Goal: Information Seeking & Learning: Learn about a topic

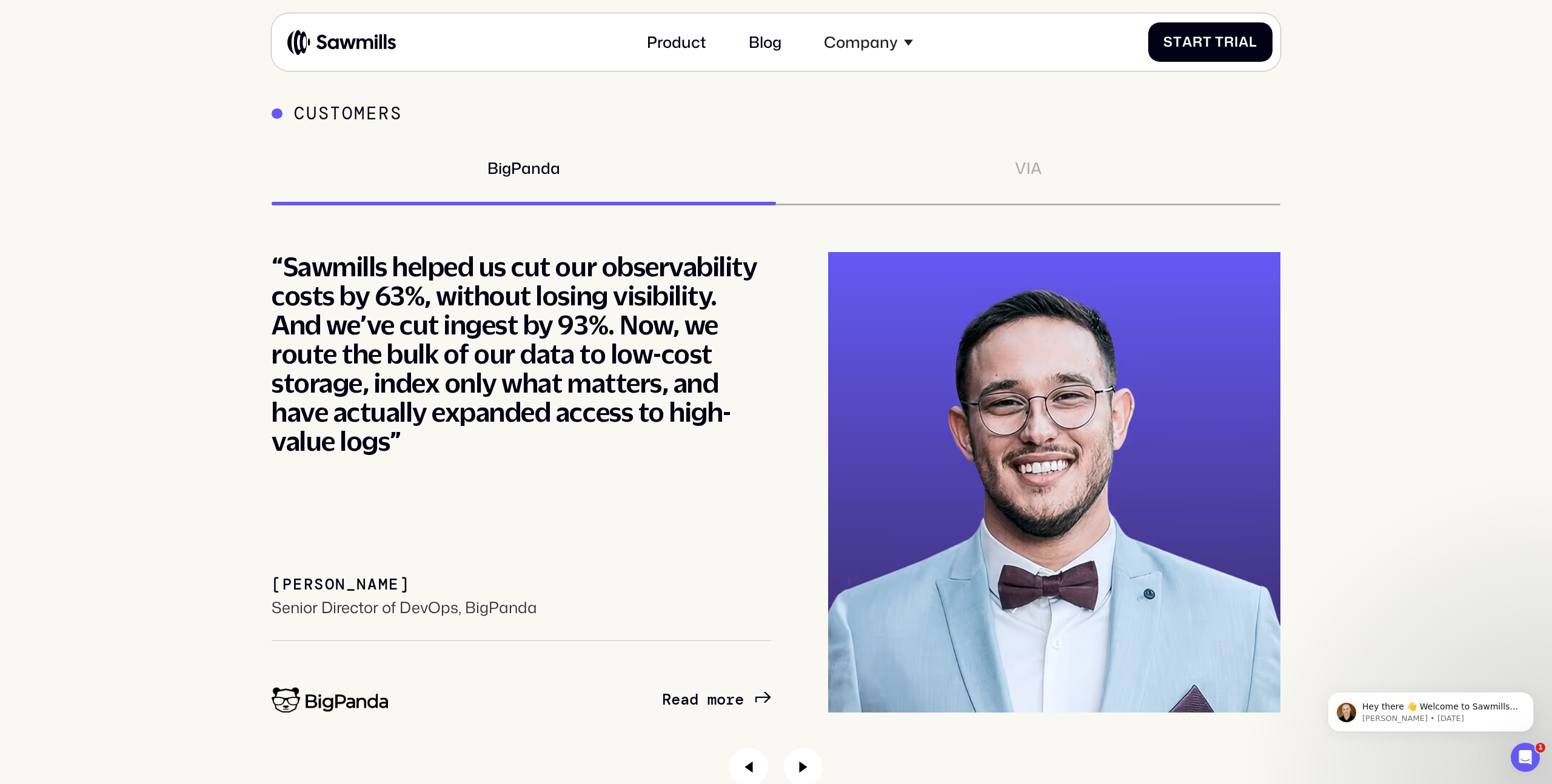
scroll to position [7095, 0]
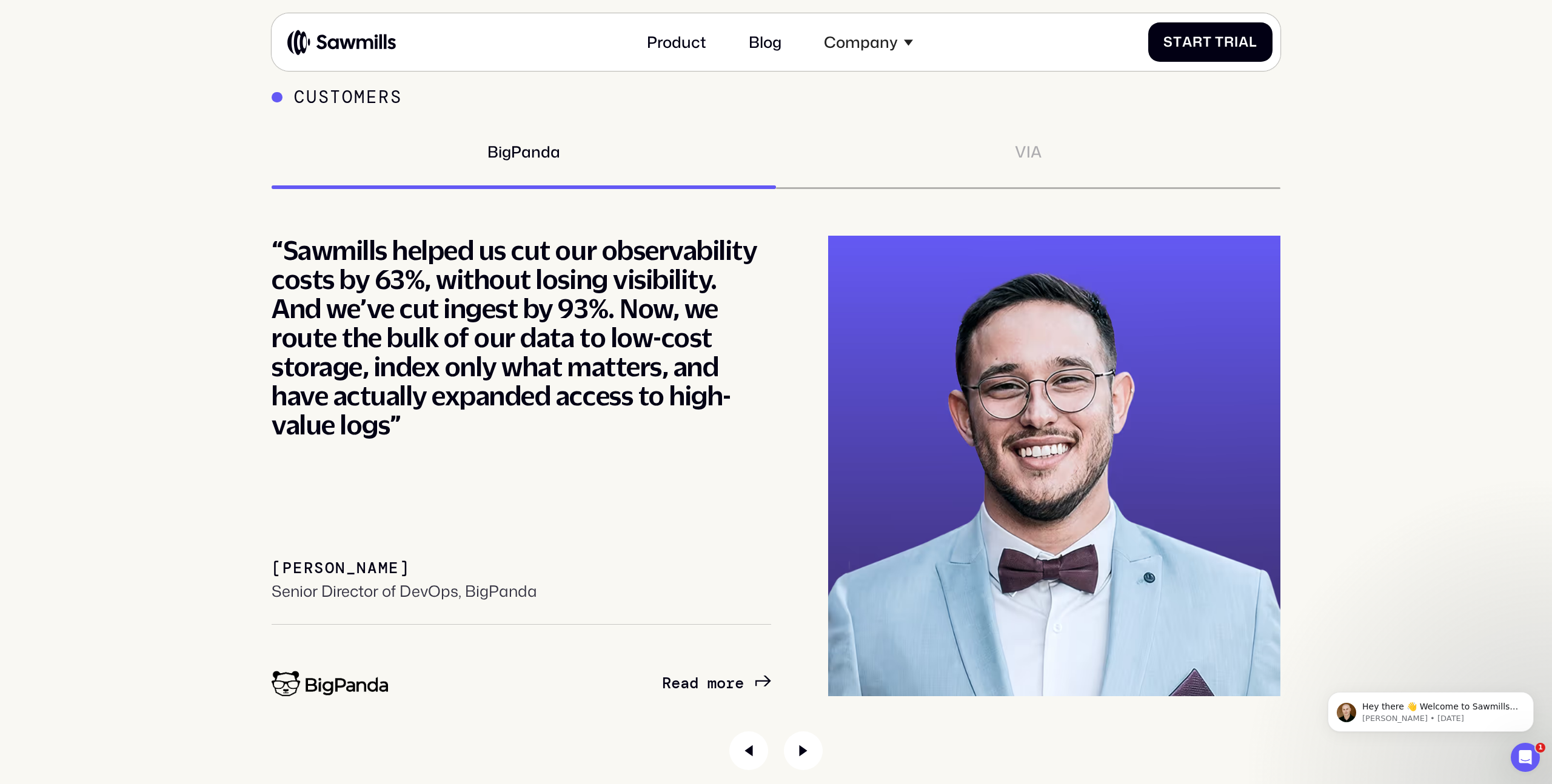
click at [317, 248] on div "“Sawmills helped us cut our observability costs by 63%, without losing visibili…" at bounding box center [521, 337] width 500 height 204
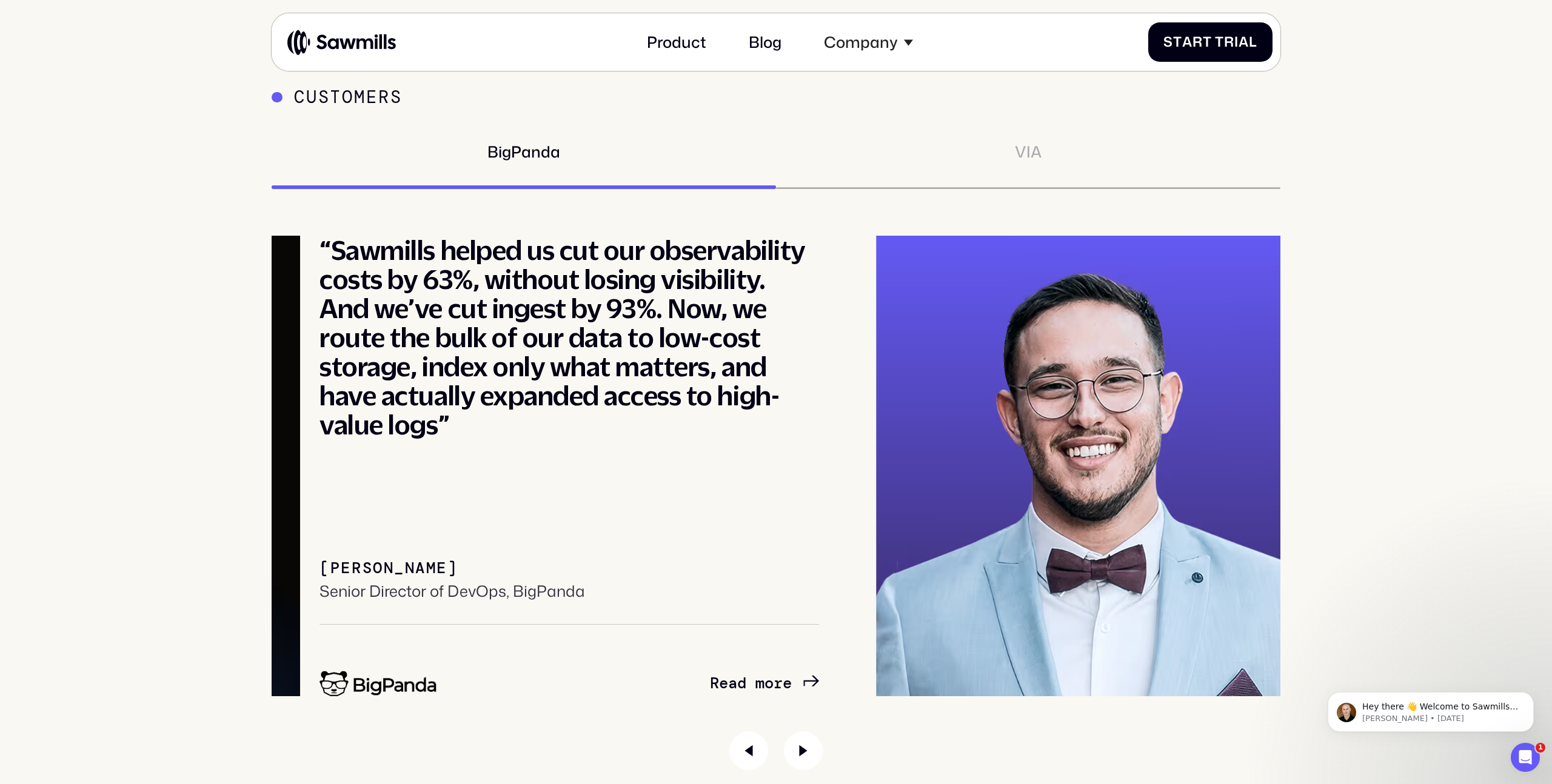
click at [366, 285] on div "“Sawmills helped us cut our observability costs by 63%, without losing visibili…" at bounding box center [570, 337] width 500 height 204
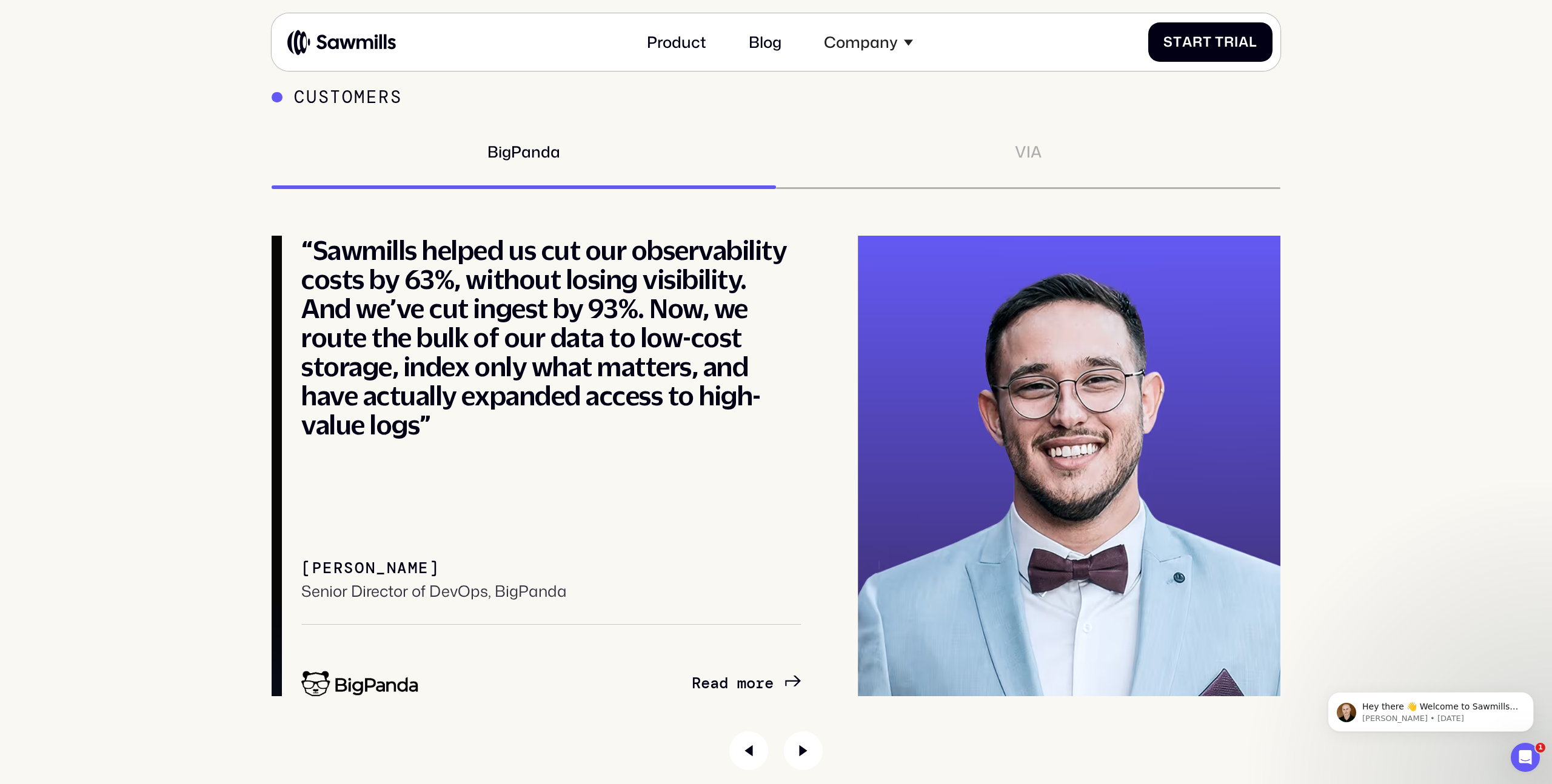
click at [574, 346] on div "“Sawmills helped us cut our observability costs by 63%, without losing visibili…" at bounding box center [551, 337] width 500 height 204
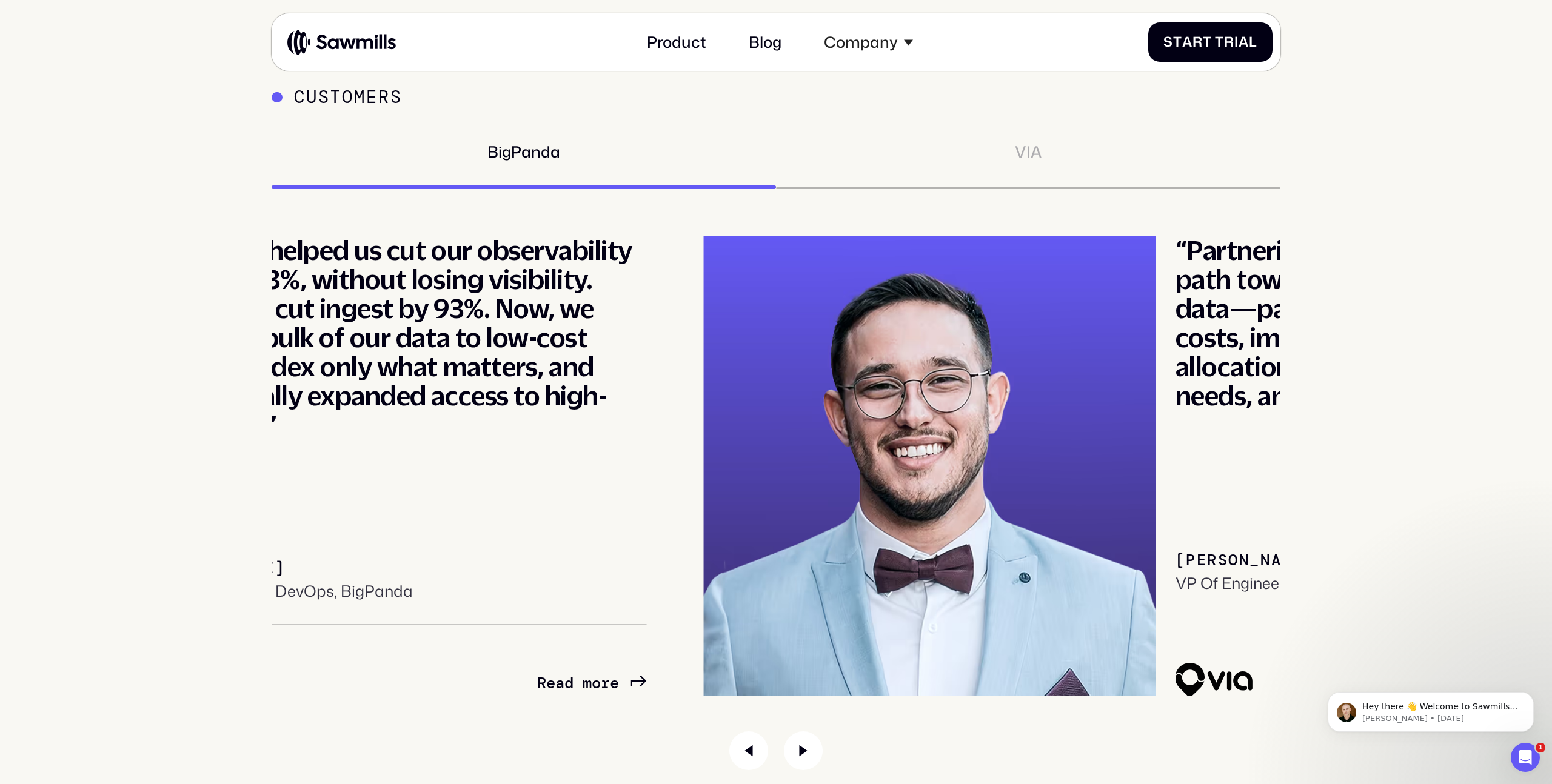
click at [413, 598] on div "Senior Director of DevOps, BigPanda" at bounding box center [280, 591] width 266 height 19
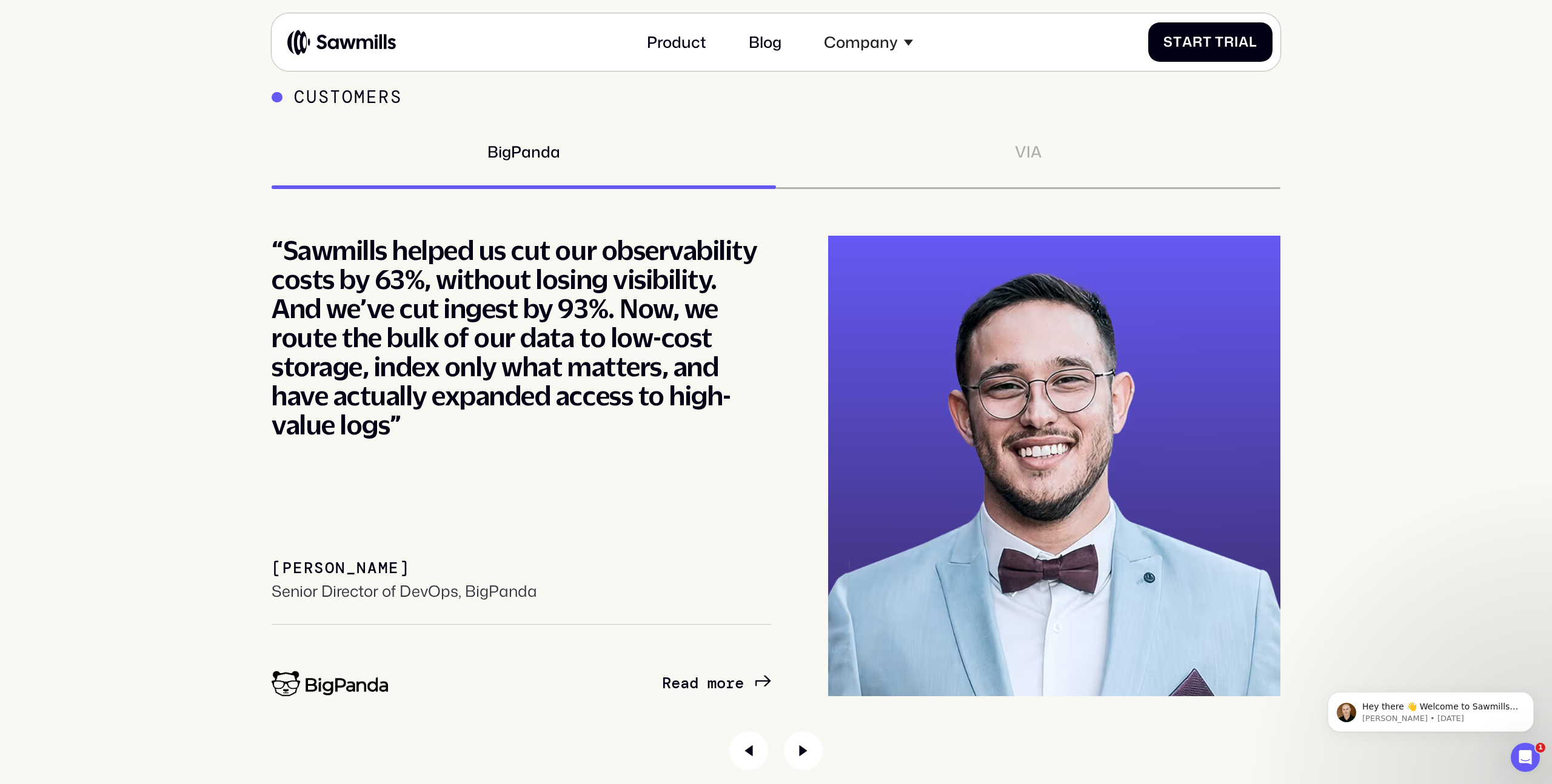
click at [250, 640] on div "Customers BigPanda VIA “Partnering with Sawmills has set us on a path toward op…" at bounding box center [775, 428] width 1513 height 683
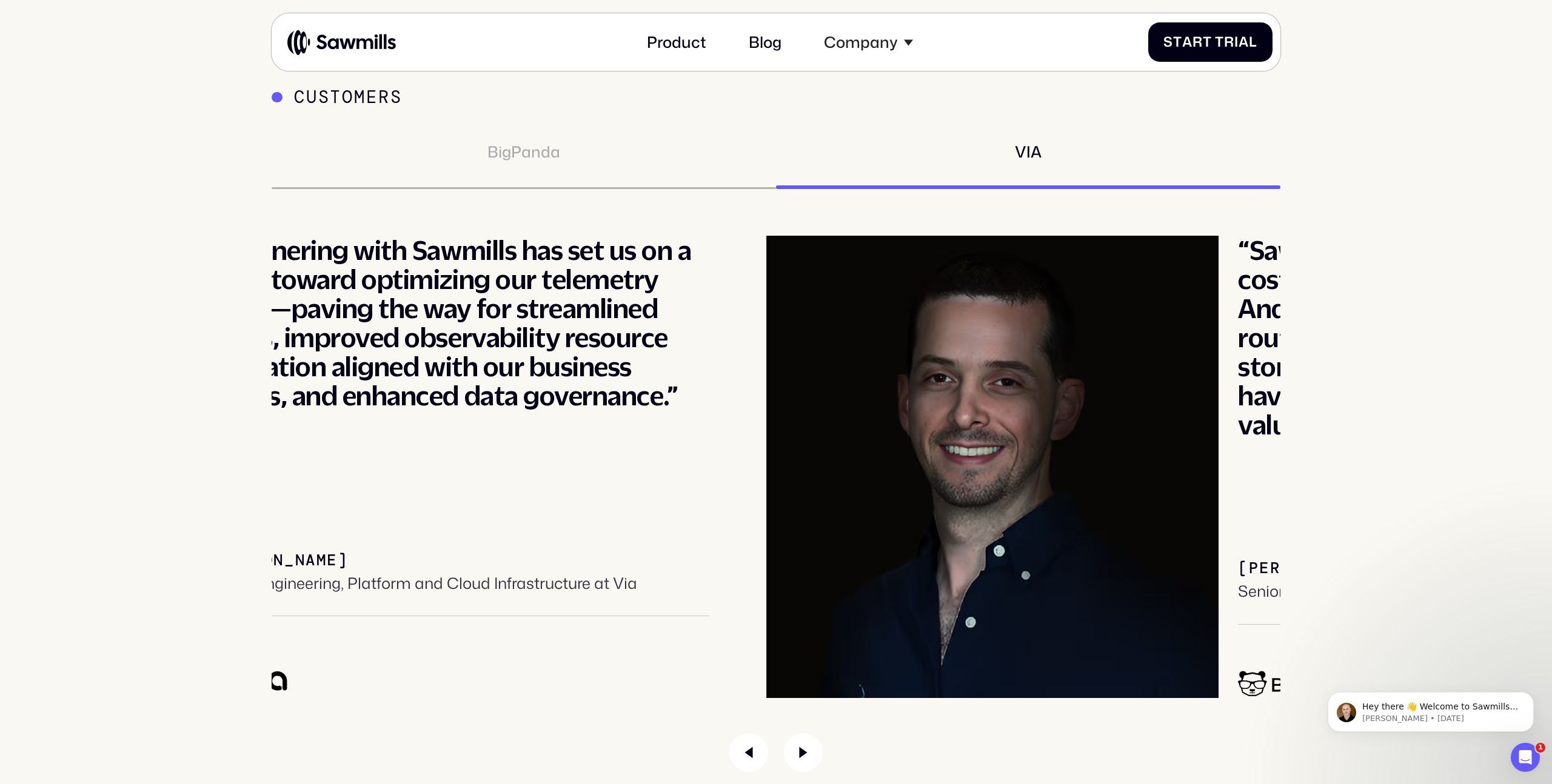
click at [394, 572] on div "“Partnering with Sawmills has set us on a path toward optimizing our telemetry …" at bounding box center [460, 466] width 500 height 462
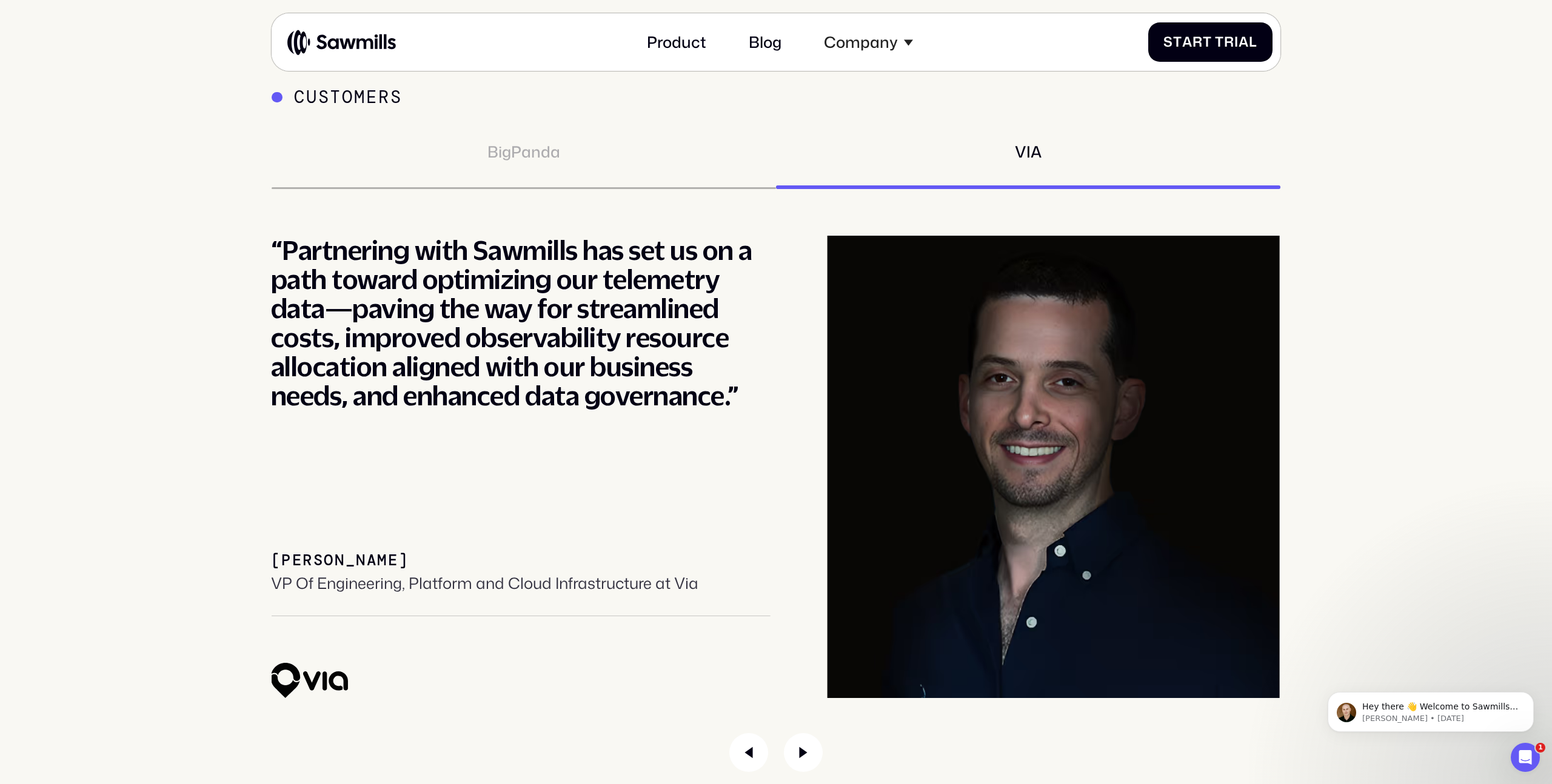
click at [222, 552] on div "Customers BigPanda VIA “Partnering with Sawmills has set us on a path toward op…" at bounding box center [775, 429] width 1513 height 685
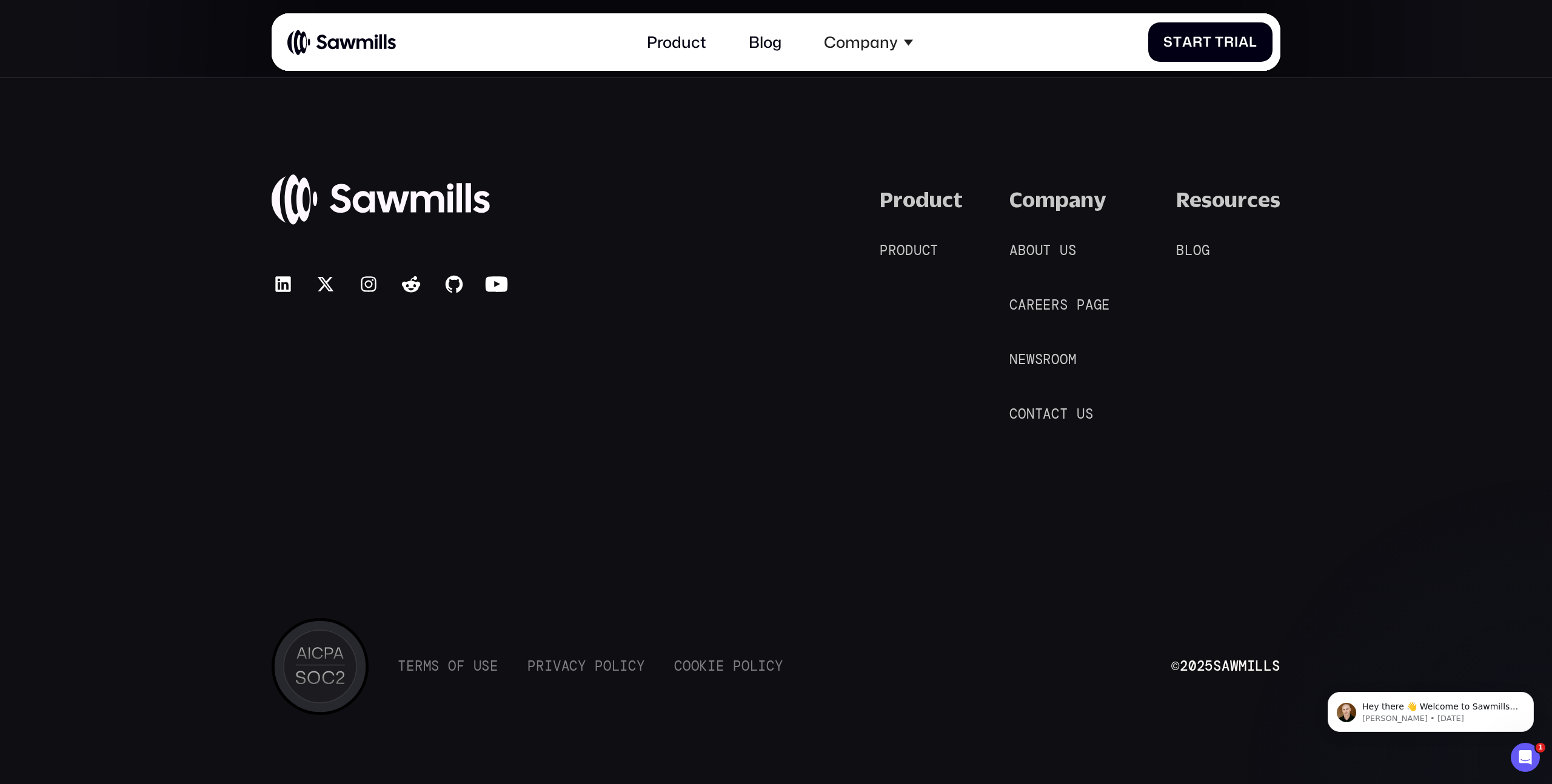
scroll to position [8776, 0]
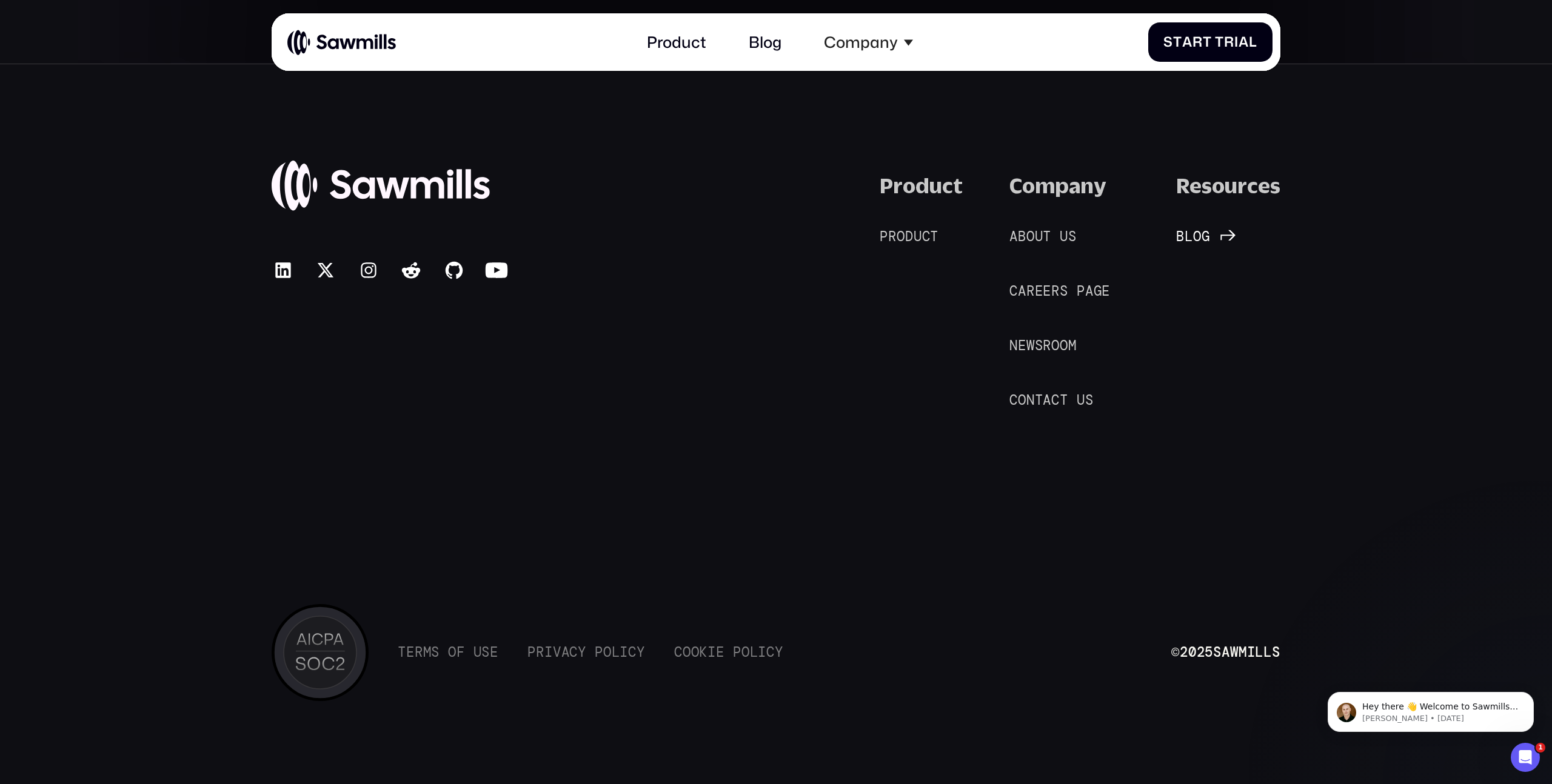
click at [1196, 236] on span "o" at bounding box center [1197, 237] width 8 height 17
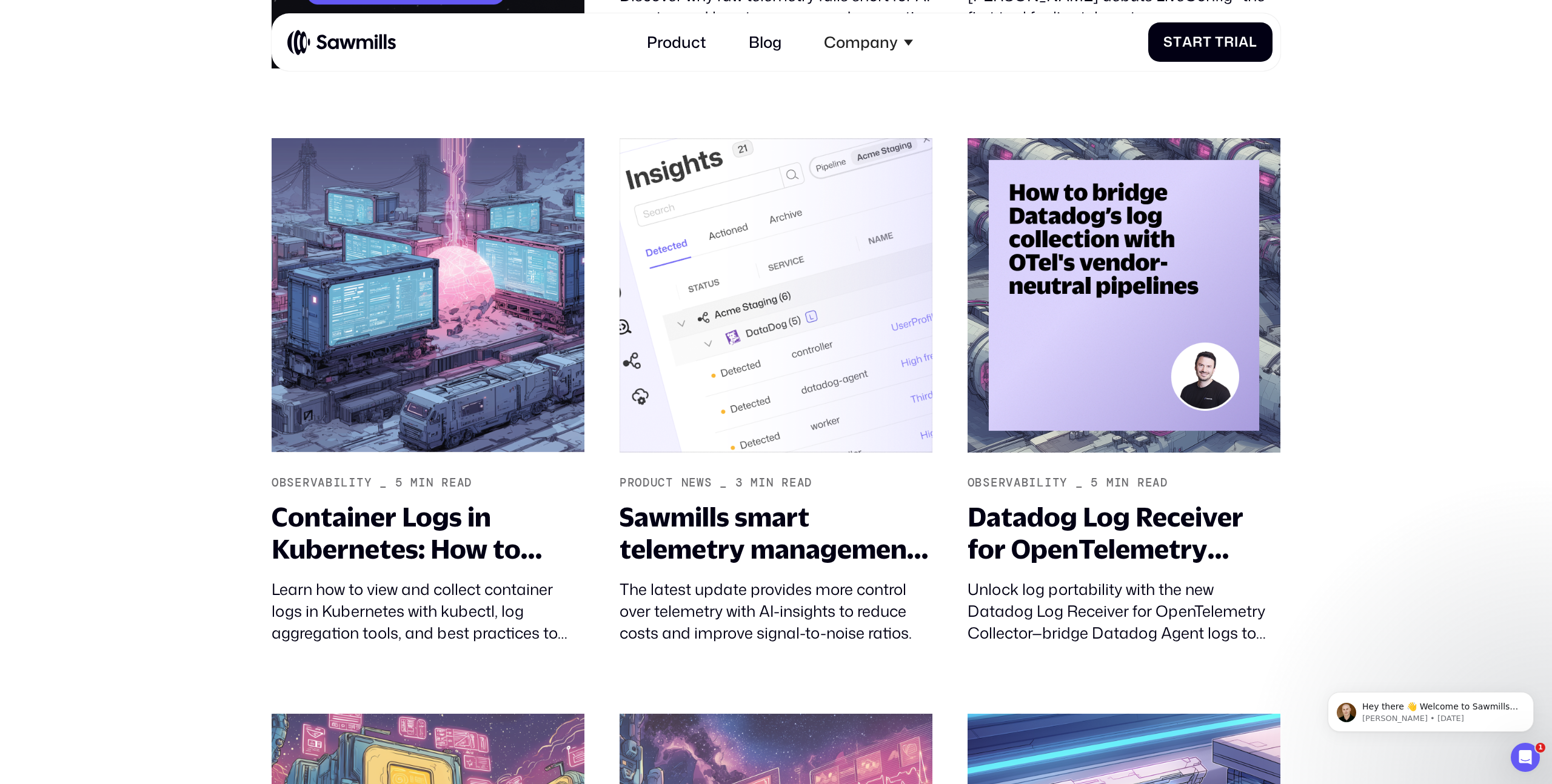
scroll to position [689, 0]
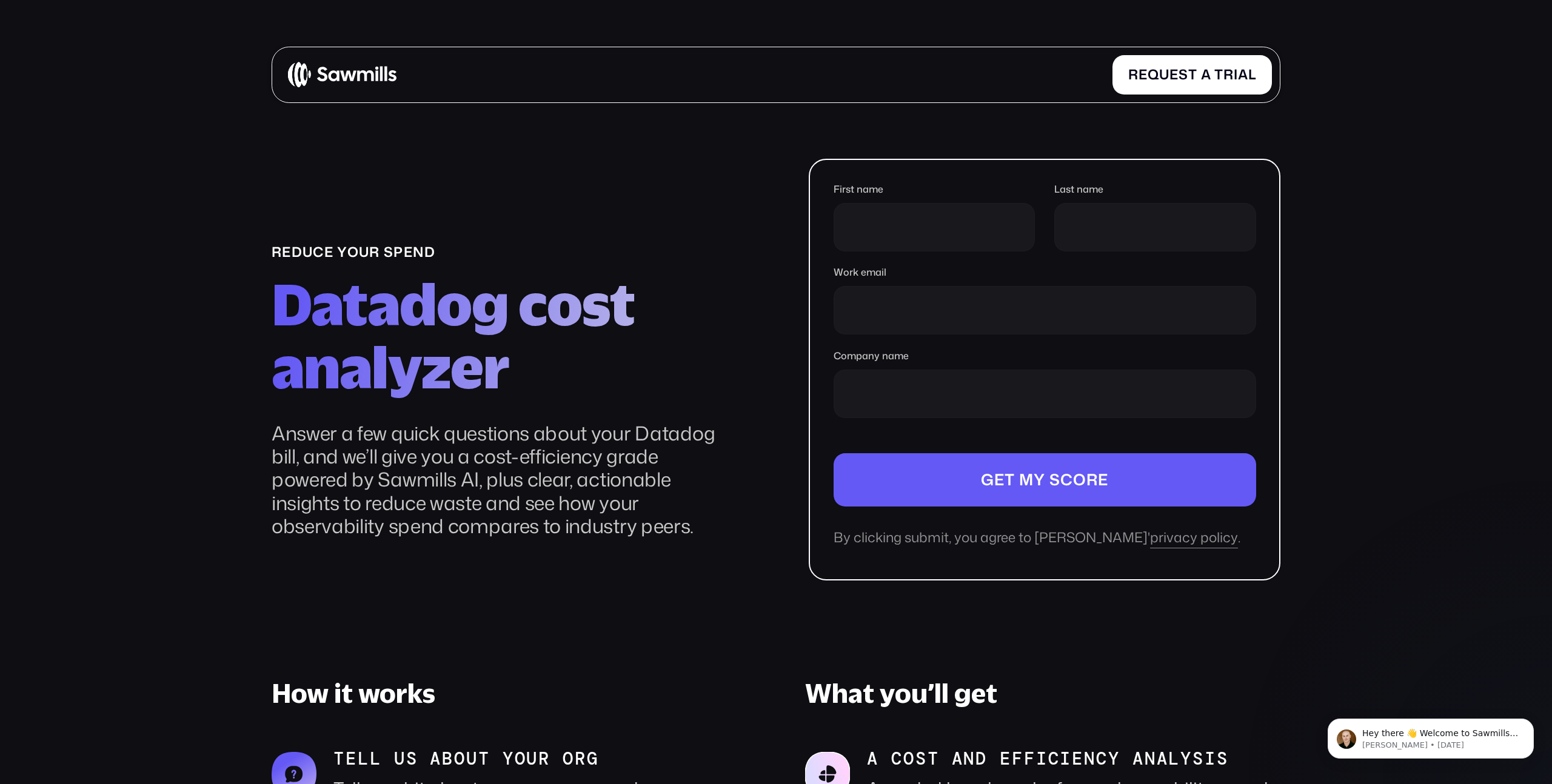
click at [289, 434] on p "Answer a few quick questions about your Datadog bill, and we’ll give you a cost…" at bounding box center [501, 480] width 460 height 117
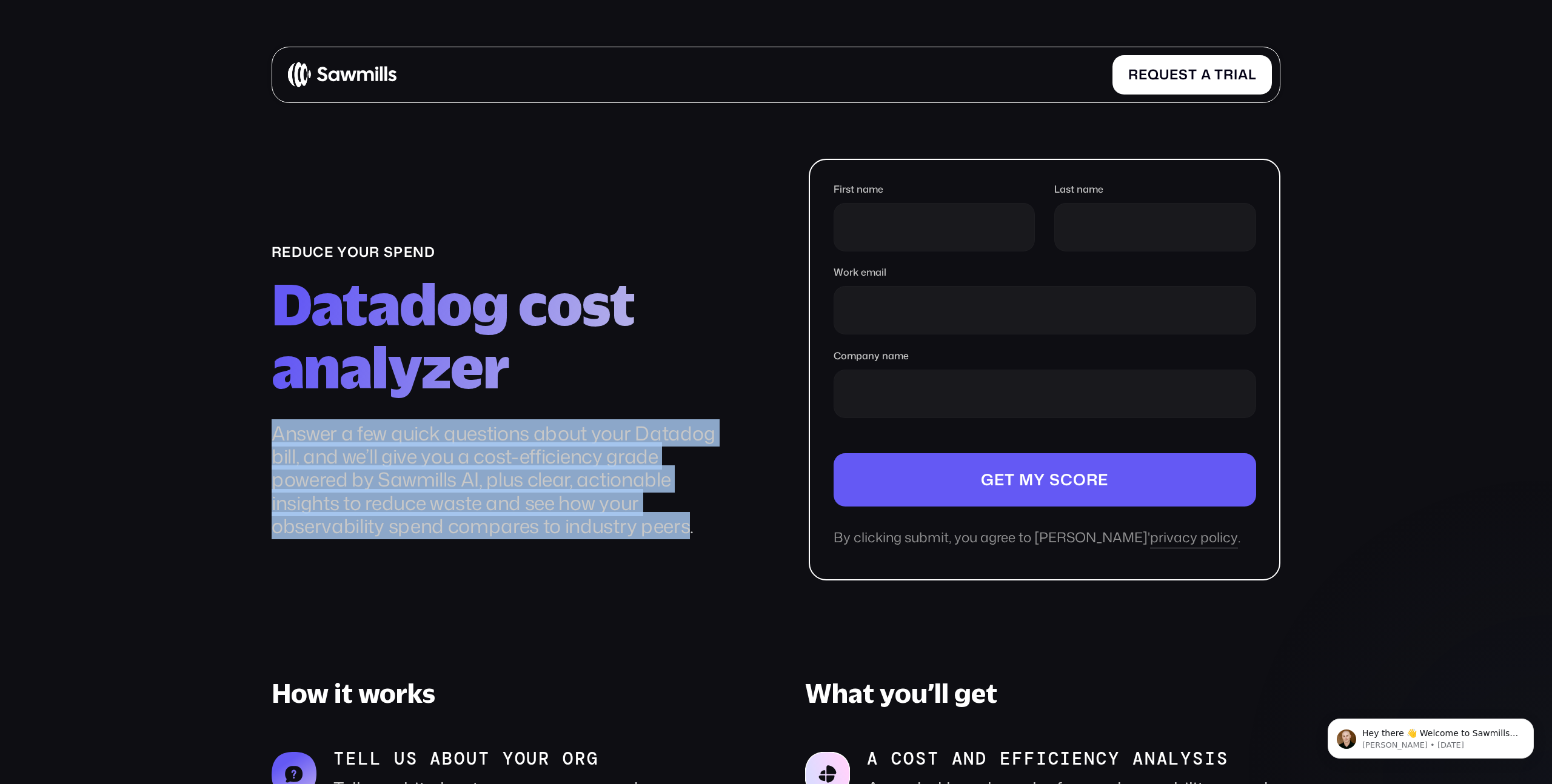
drag, startPoint x: 289, startPoint y: 434, endPoint x: 674, endPoint y: 529, distance: 396.5
click at [674, 529] on p "Answer a few quick questions about your Datadog bill, and we’ll give you a cost…" at bounding box center [501, 480] width 460 height 117
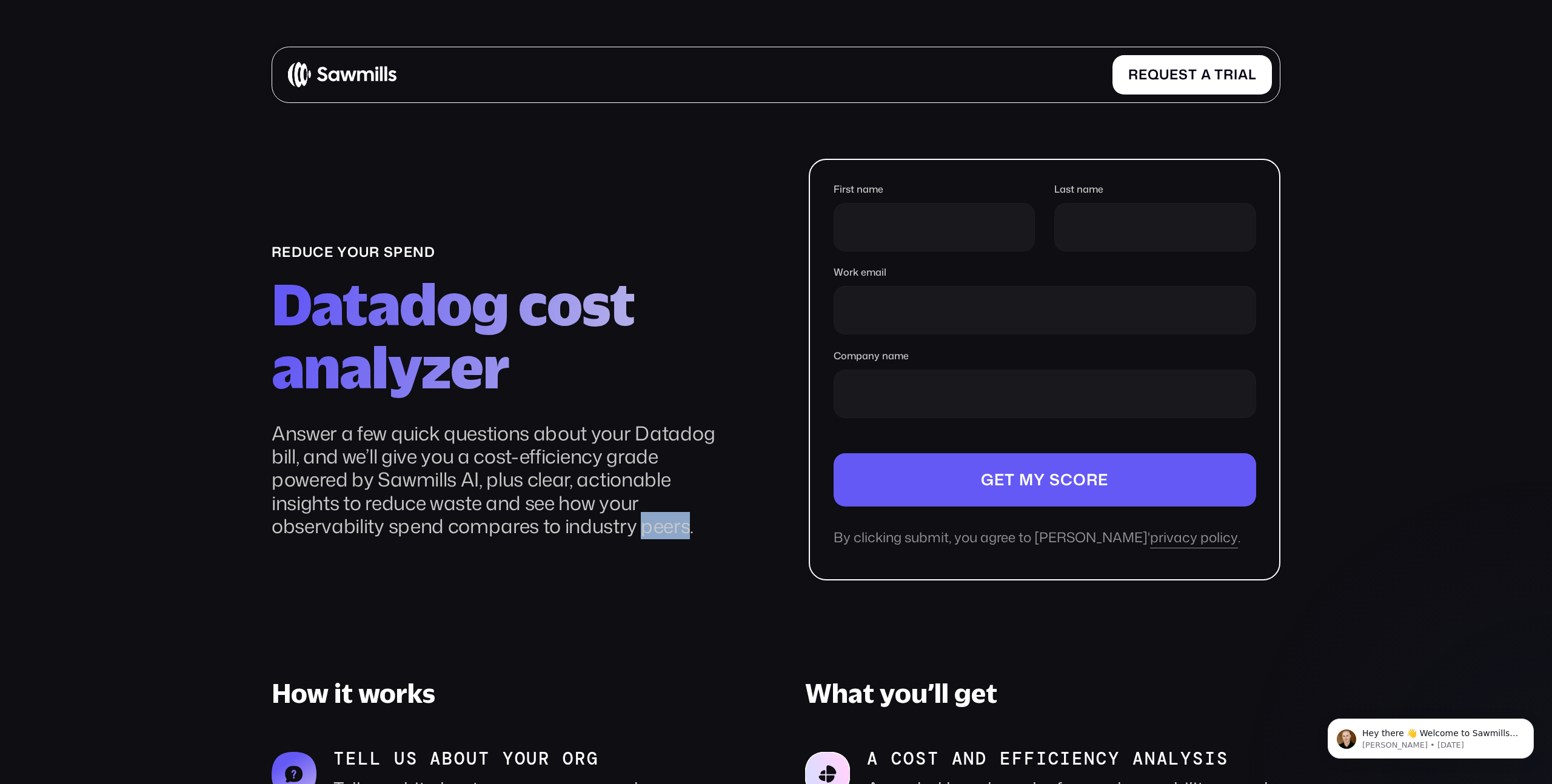
click at [674, 529] on p "Answer a few quick questions about your Datadog bill, and we’ll give you a cost…" at bounding box center [501, 480] width 460 height 117
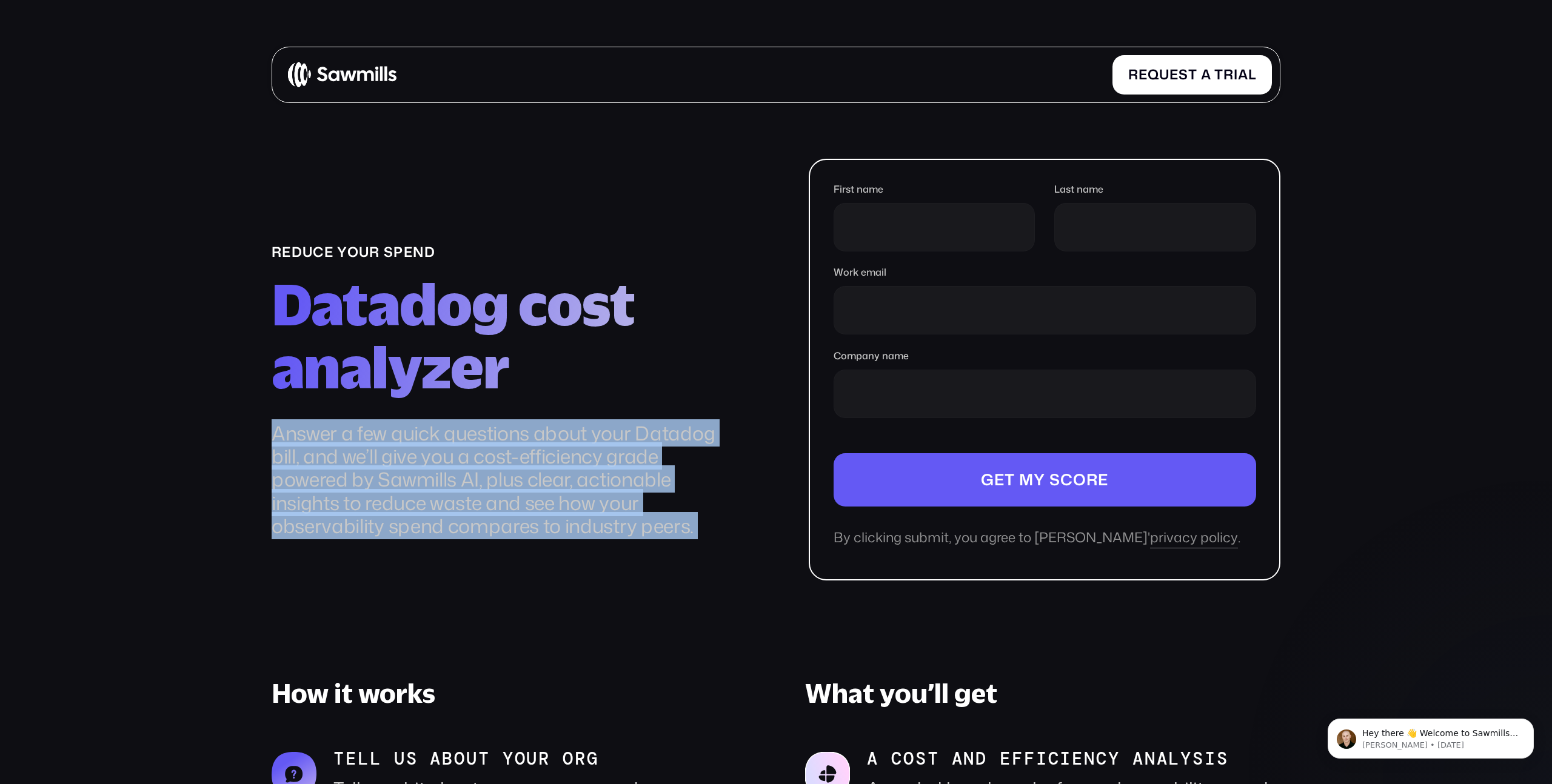
drag, startPoint x: 674, startPoint y: 529, endPoint x: 376, endPoint y: 415, distance: 319.1
click at [377, 416] on div "reduce your spend Datadog cost analyzer Answer a few quick questions about your…" at bounding box center [501, 412] width 460 height 336
click at [376, 415] on div "reduce your spend Datadog cost analyzer Answer a few quick questions about your…" at bounding box center [501, 412] width 460 height 336
